Goal: Book appointment/travel/reservation

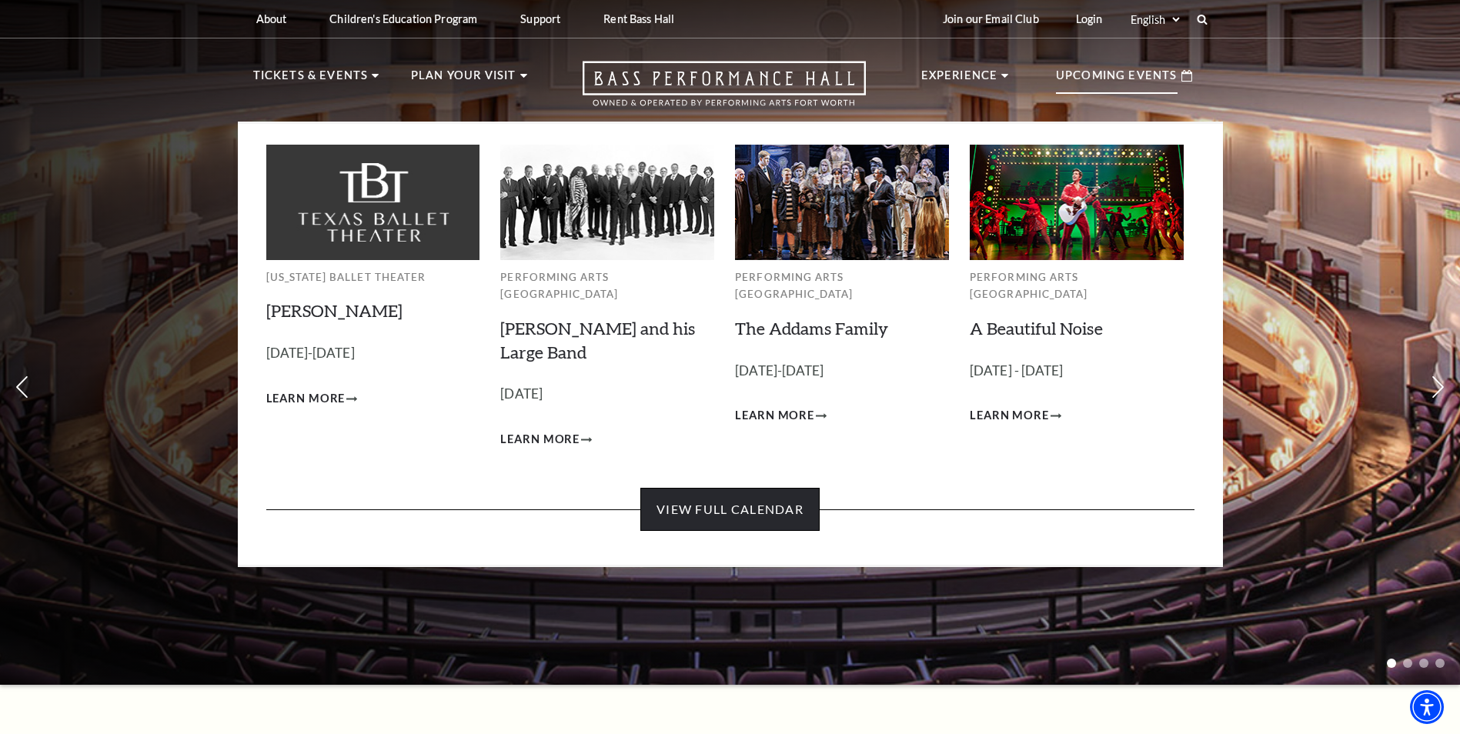
click at [742, 503] on link "View Full Calendar" at bounding box center [729, 509] width 179 height 43
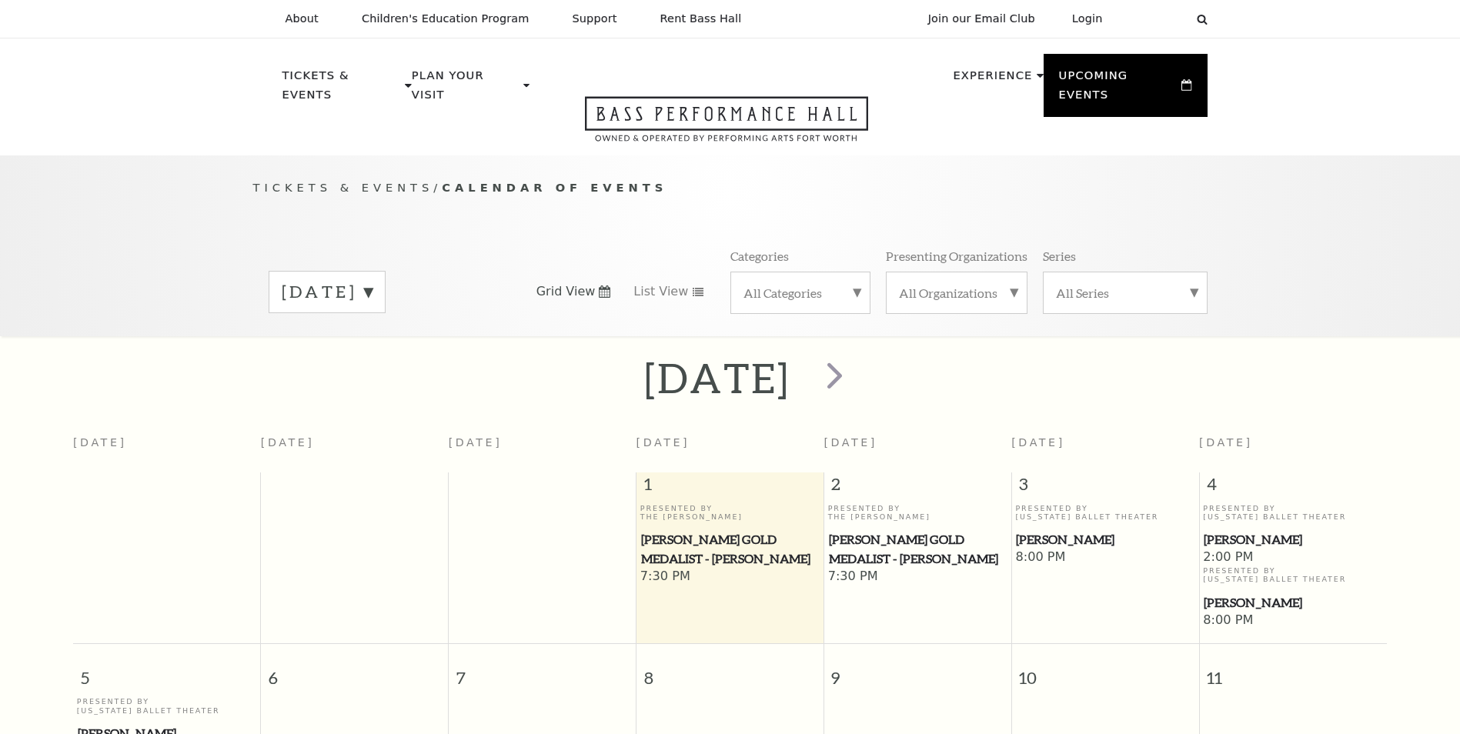
scroll to position [136, 0]
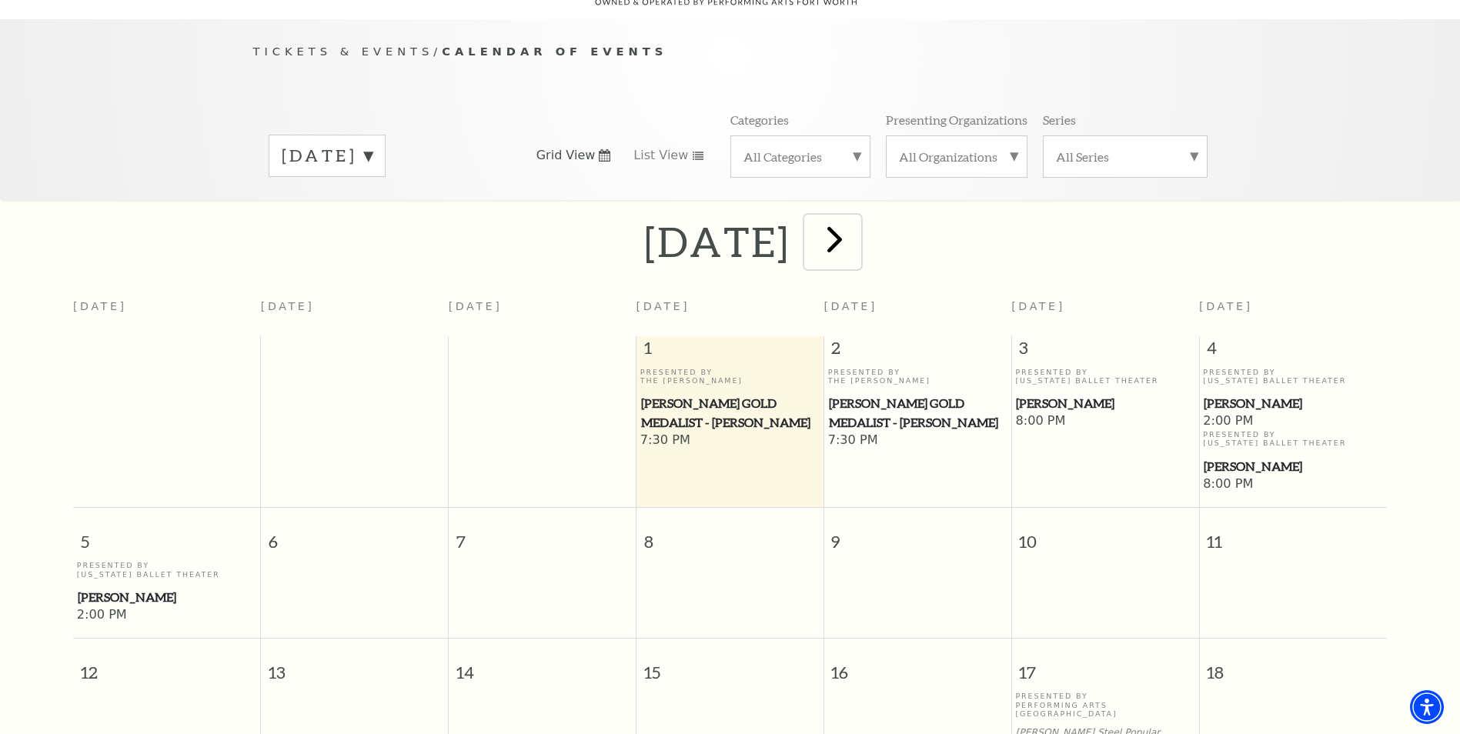
click at [857, 227] on span "next" at bounding box center [835, 239] width 44 height 44
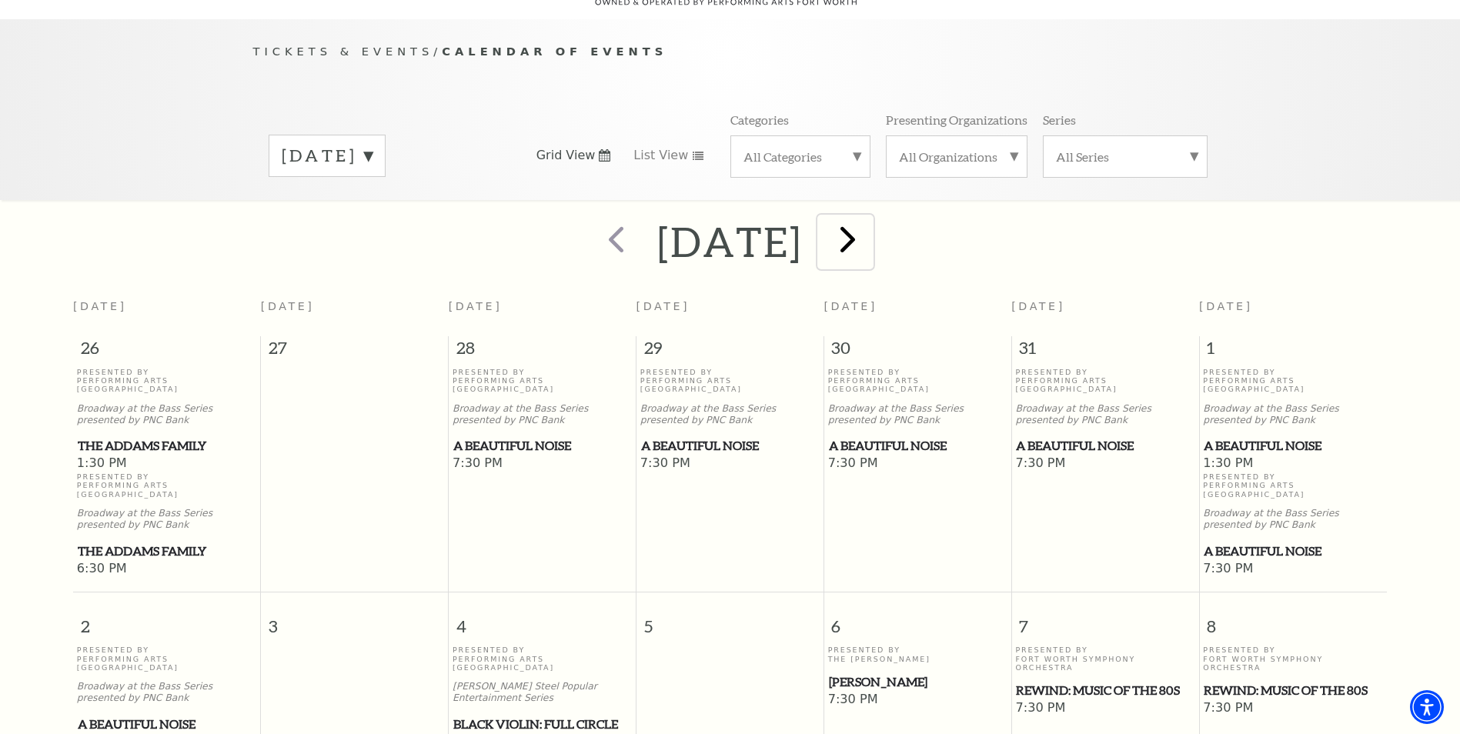
click at [870, 225] on span "next" at bounding box center [848, 239] width 44 height 44
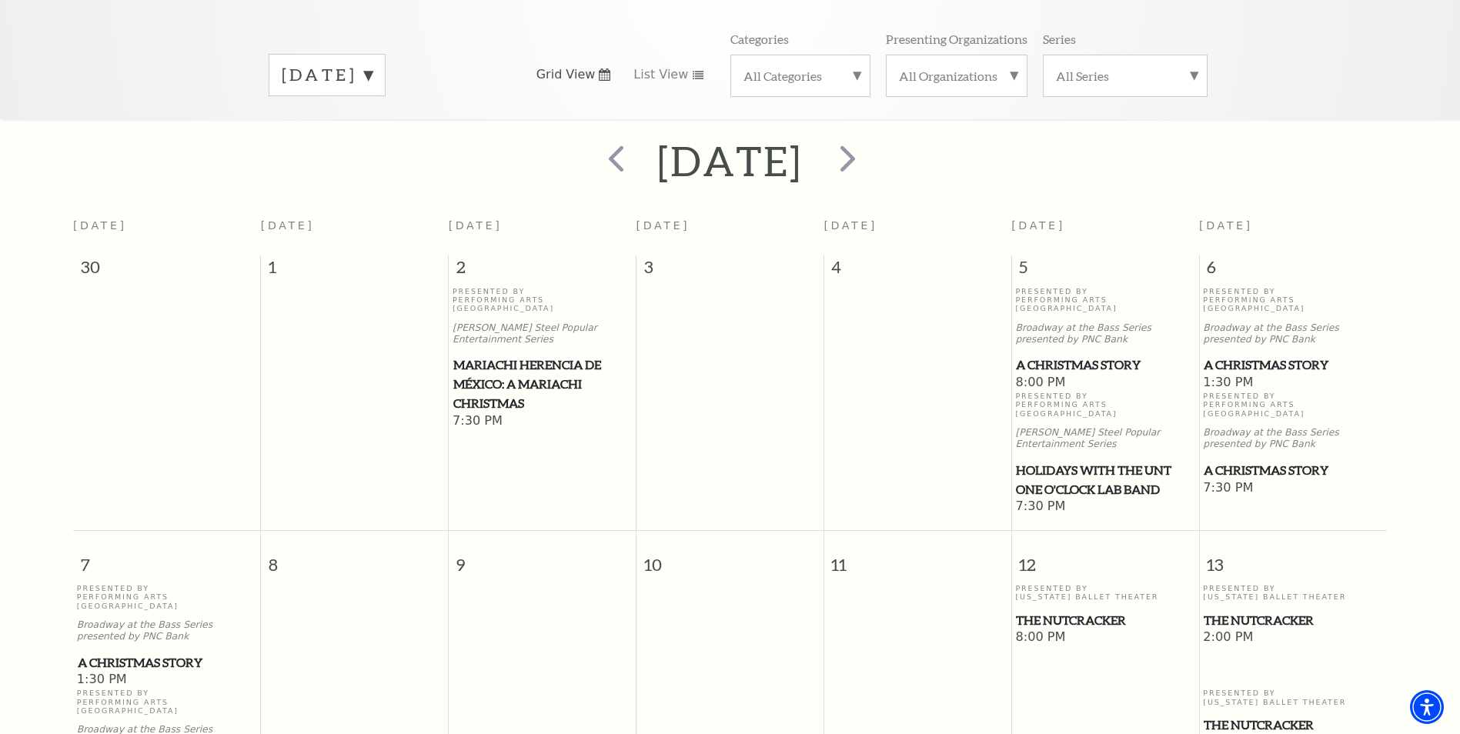
scroll to position [213, 0]
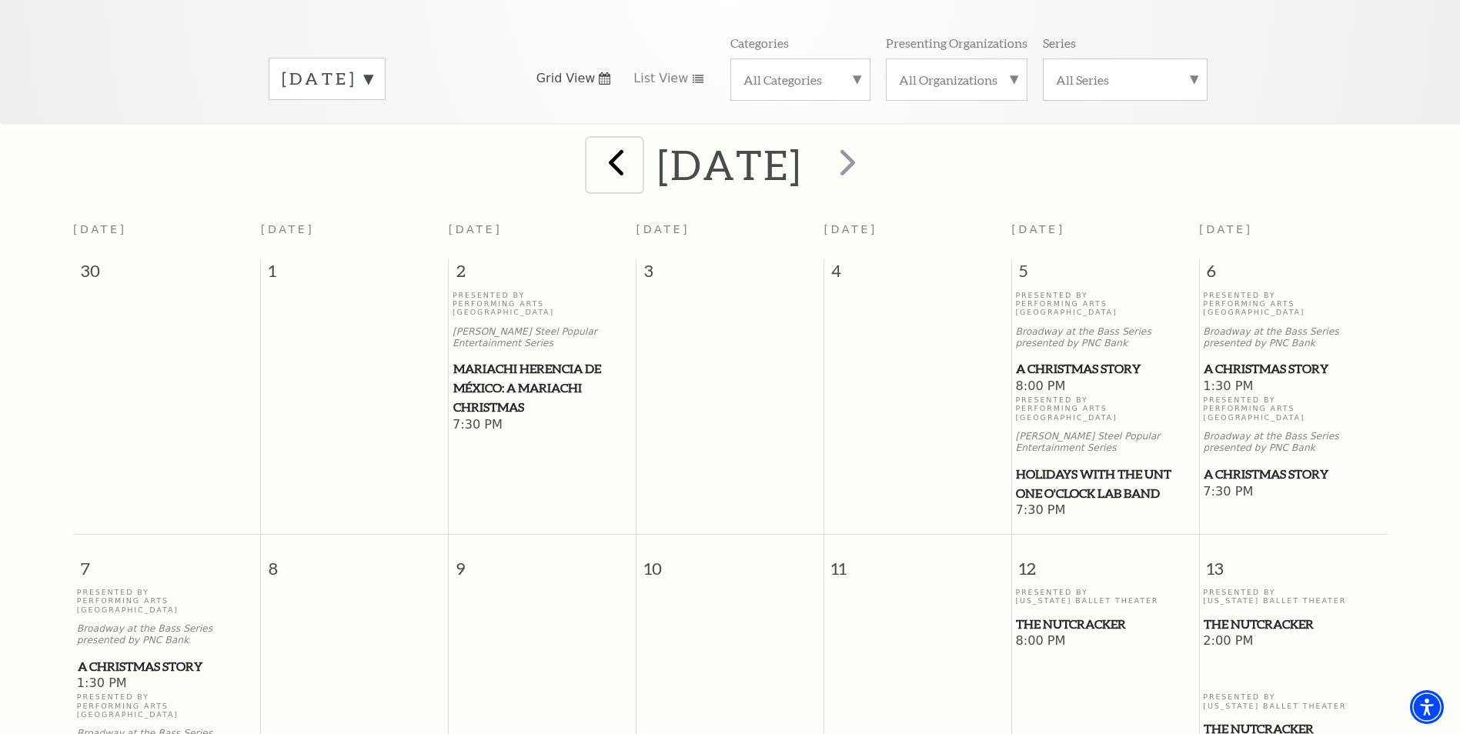
click at [594, 152] on span "prev" at bounding box center [616, 162] width 44 height 44
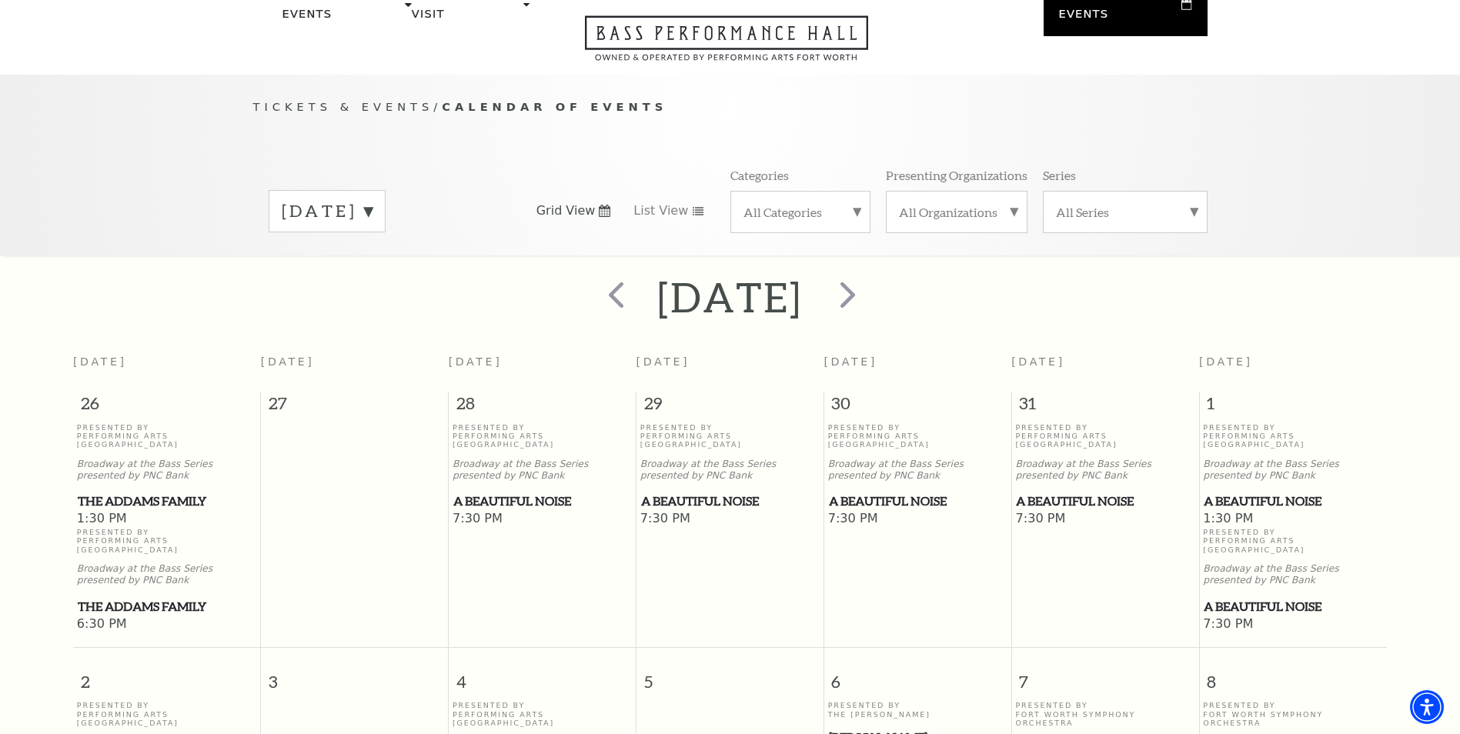
scroll to position [59, 0]
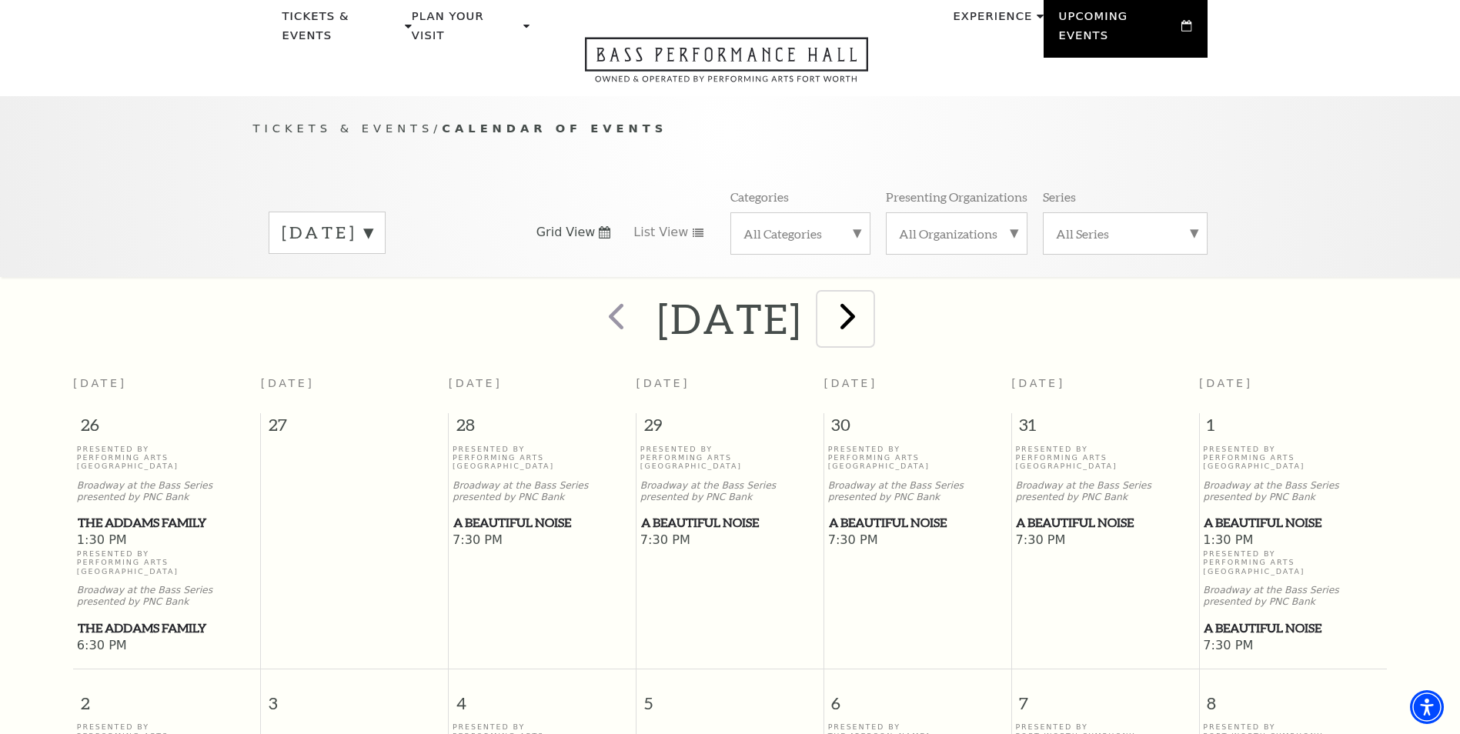
click at [870, 300] on span "next" at bounding box center [848, 316] width 44 height 44
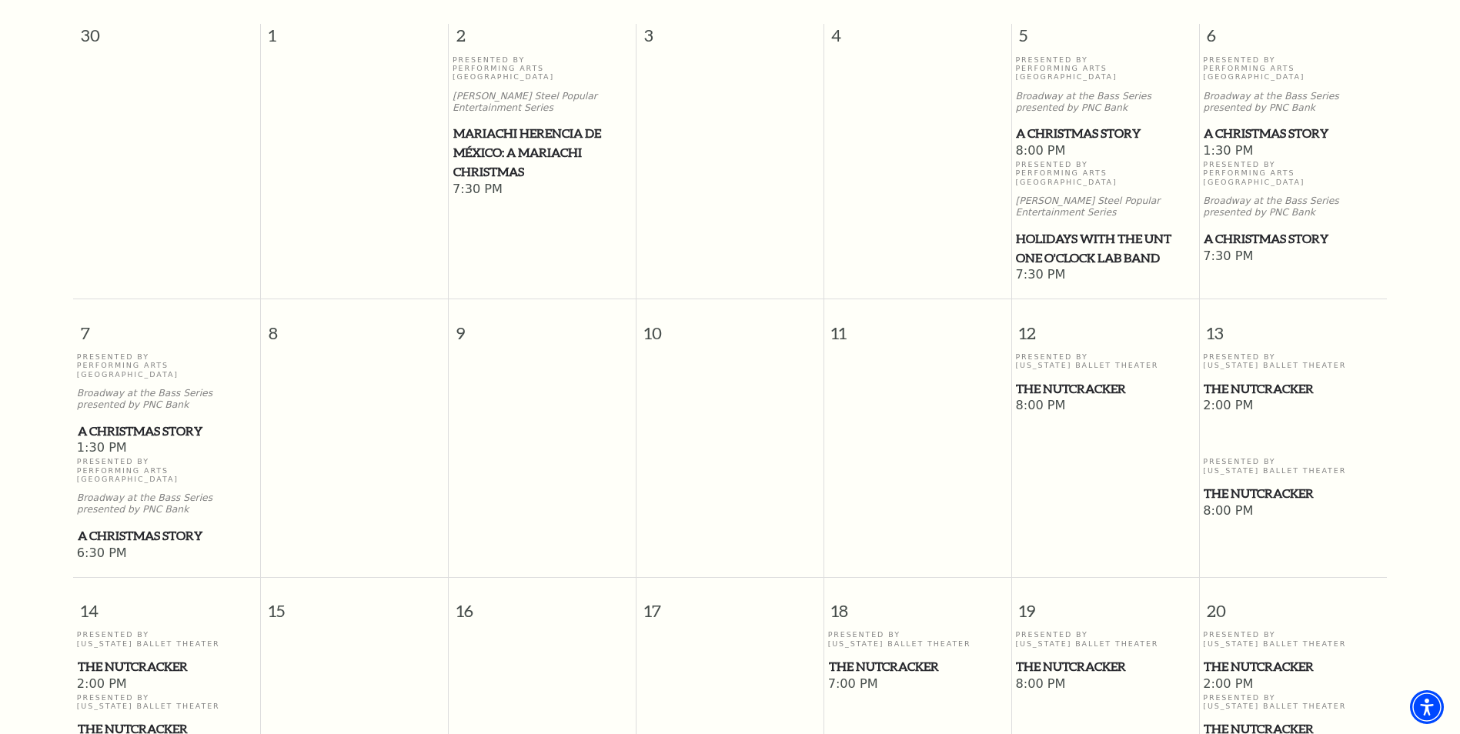
scroll to position [598, 0]
